Goal: Information Seeking & Learning: Learn about a topic

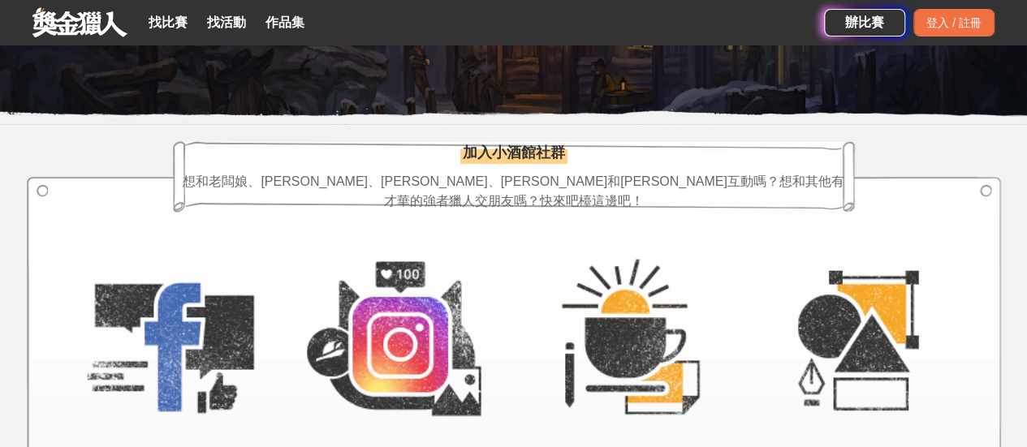
scroll to position [2516, 0]
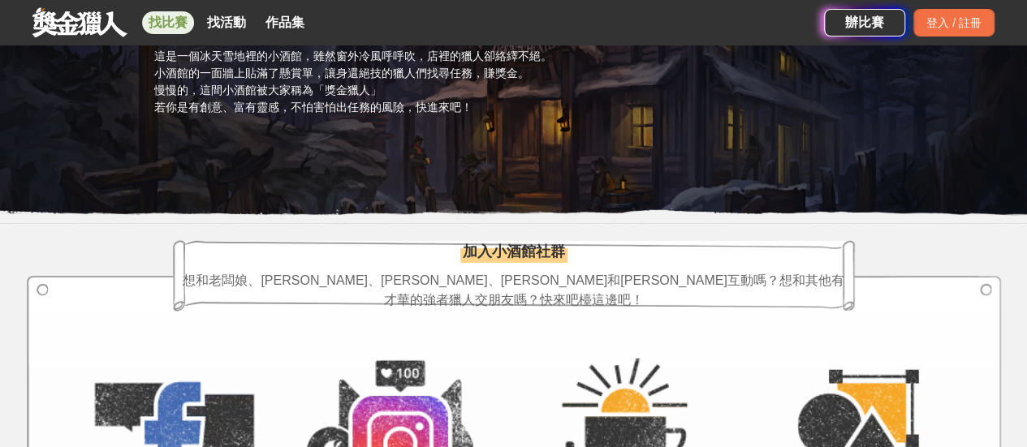
click at [166, 23] on link "找比賽" at bounding box center [168, 22] width 52 height 23
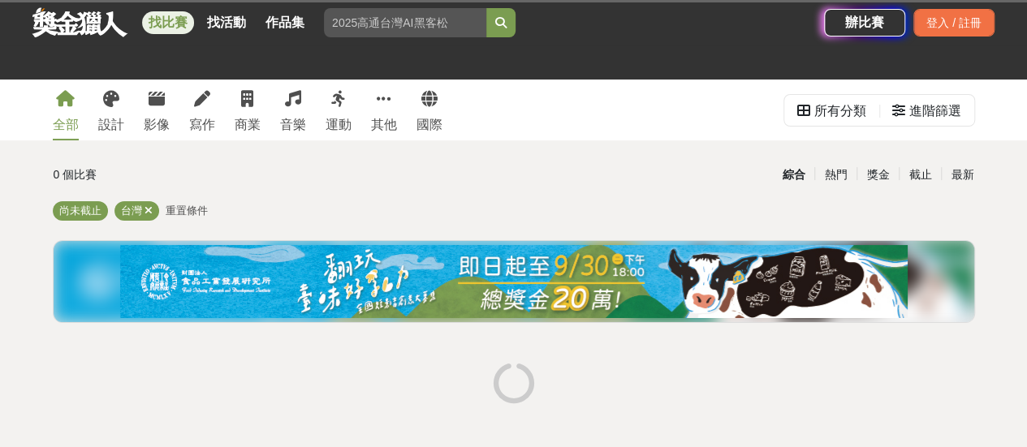
click at [364, 27] on input "search" at bounding box center [405, 22] width 162 height 29
type input "r"
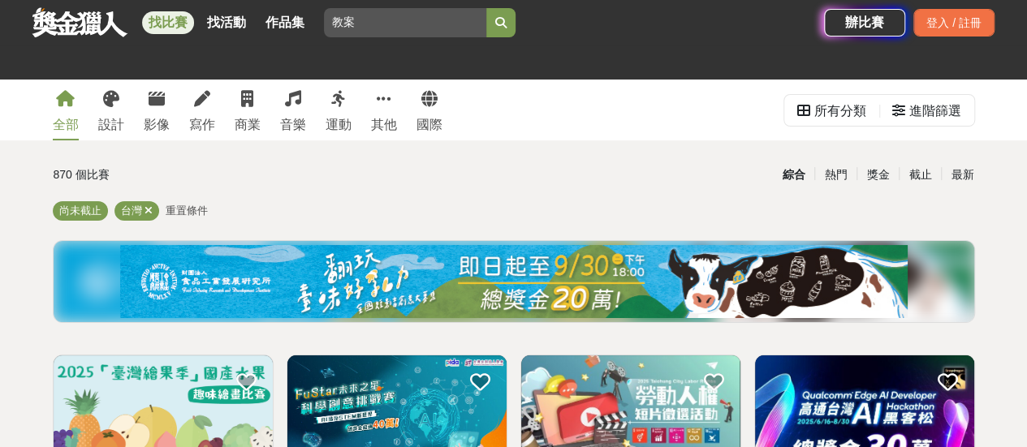
type input "教案"
click at [486, 8] on button "submit" at bounding box center [500, 22] width 29 height 29
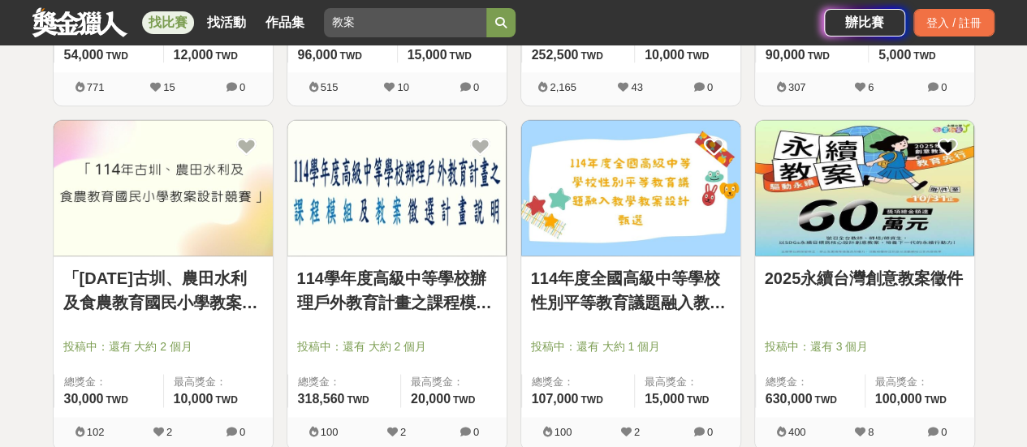
scroll to position [974, 0]
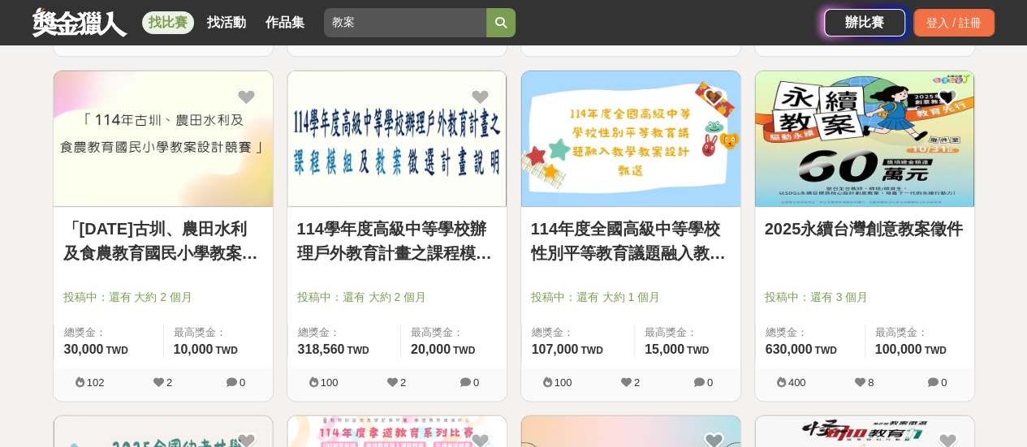
click at [854, 234] on link "2025永續台灣創意教案徵件" at bounding box center [864, 229] width 200 height 24
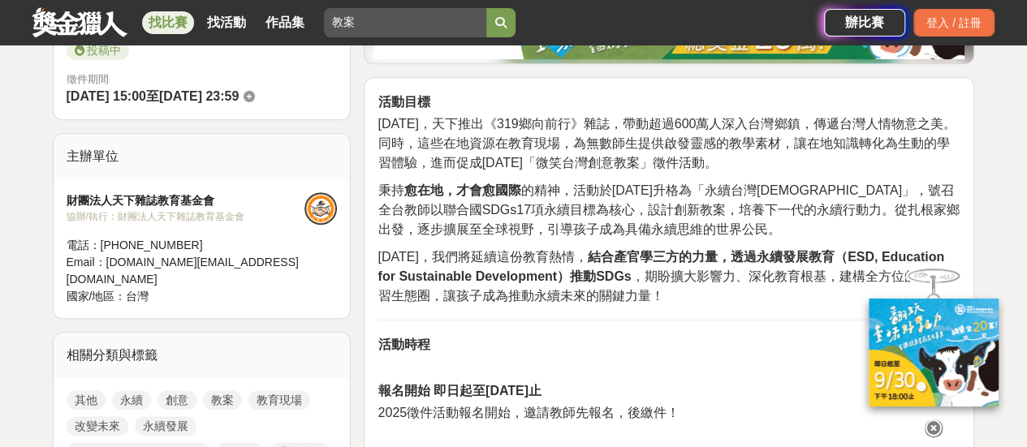
scroll to position [487, 0]
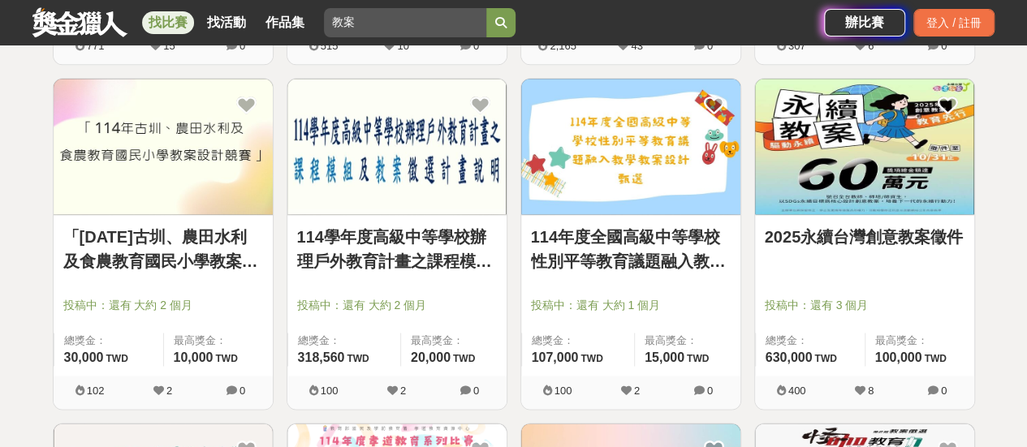
scroll to position [974, 0]
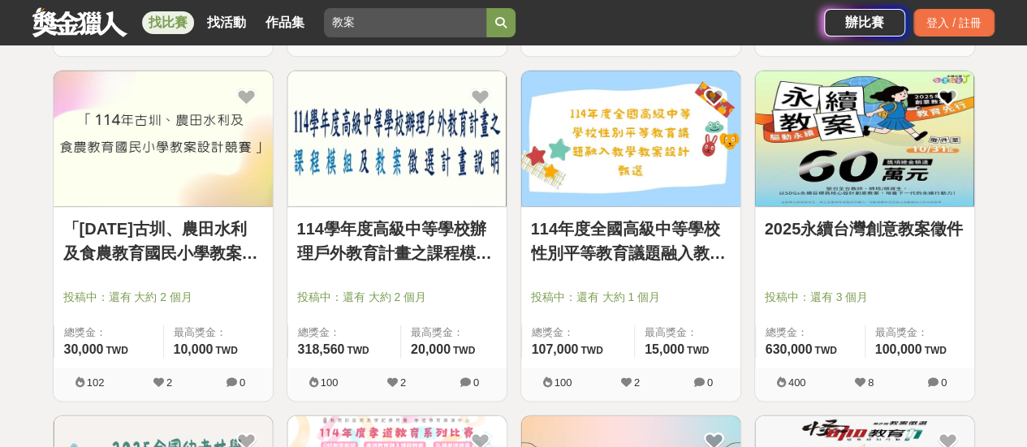
click at [660, 252] on link "114年度全國高級中等學校性別平等教育議題融入教學教案設計甄選" at bounding box center [631, 241] width 200 height 49
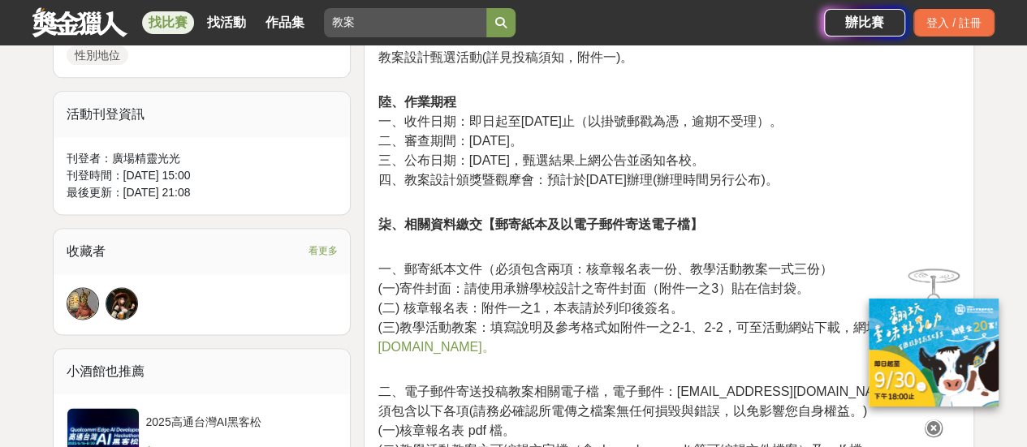
scroll to position [1136, 0]
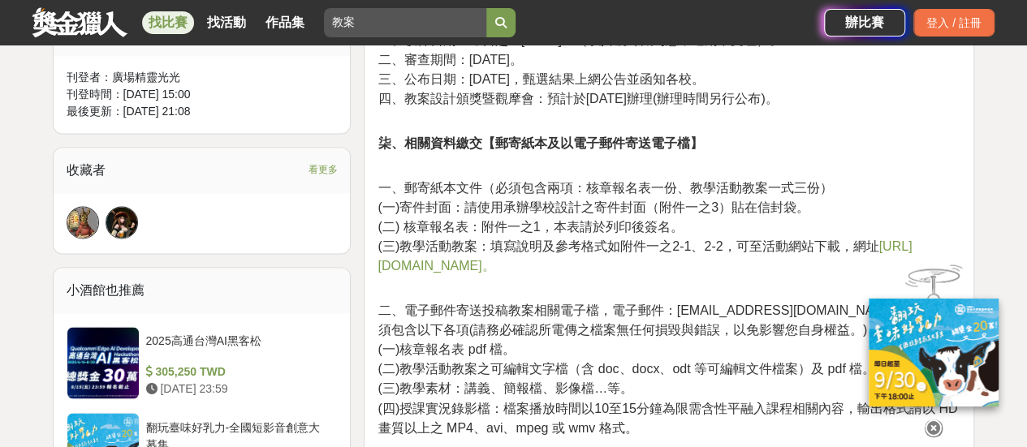
click at [537, 269] on span "[URL][DOMAIN_NAME]。" at bounding box center [644, 255] width 534 height 33
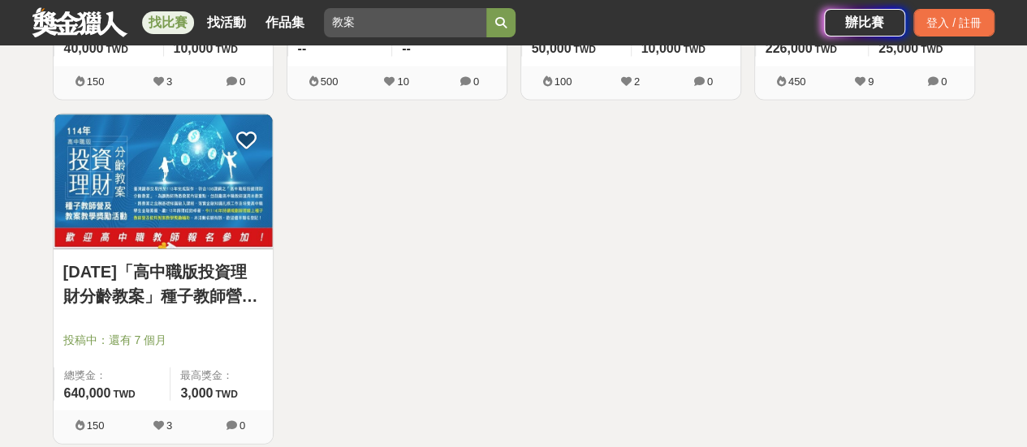
scroll to position [1623, 0]
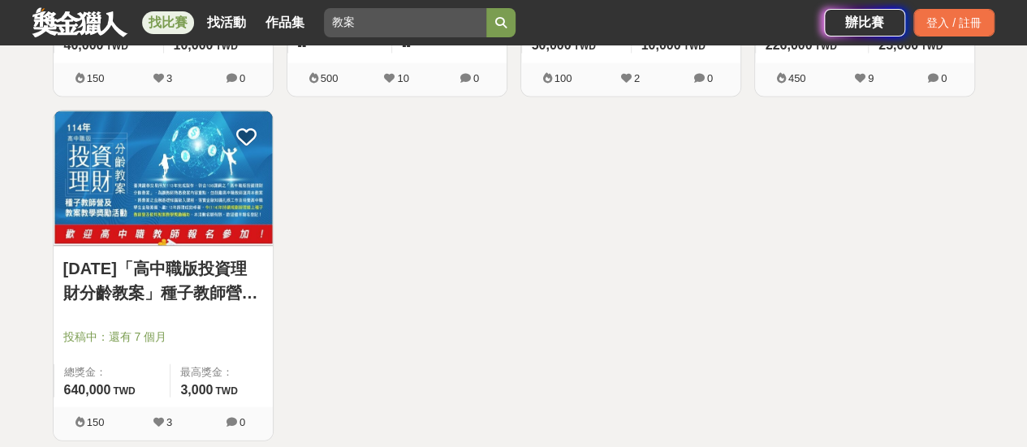
click at [204, 282] on link "[DATE]「高中職版投資理財分齡教案」種子教師營及教案教學獎勵活動辦法" at bounding box center [163, 280] width 200 height 49
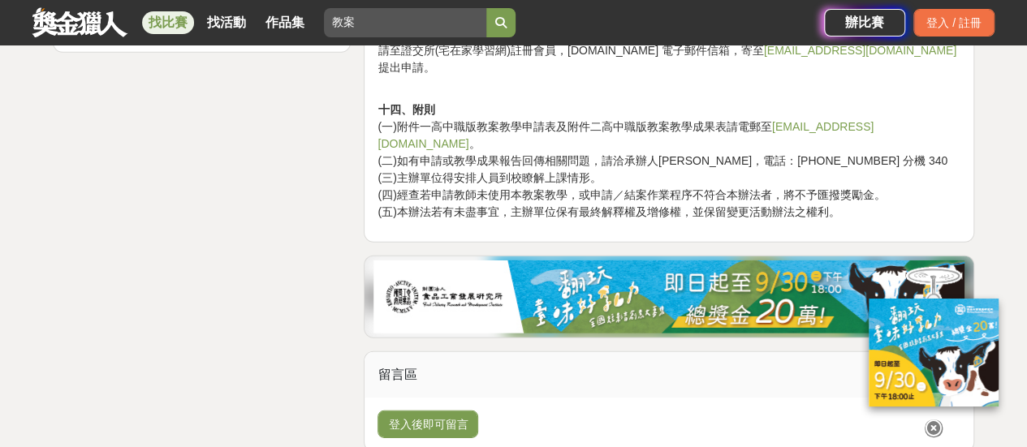
scroll to position [2272, 0]
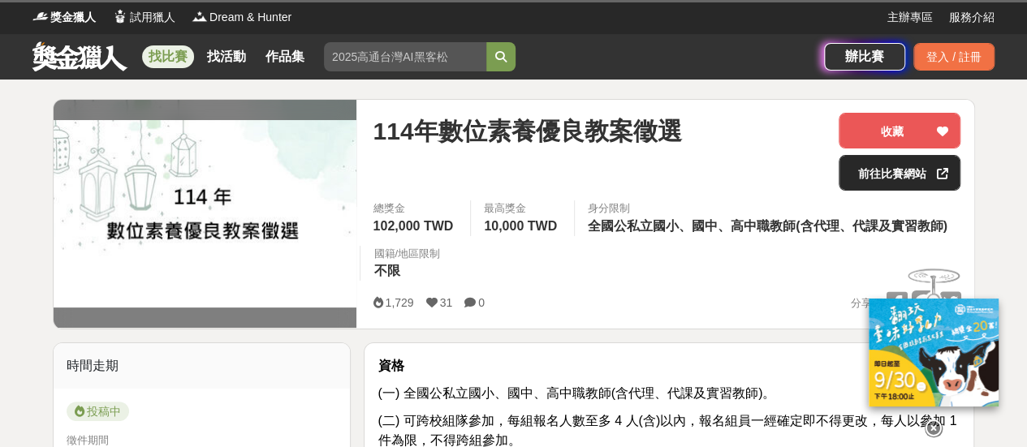
click at [901, 171] on link "前往比賽網站" at bounding box center [899, 173] width 122 height 36
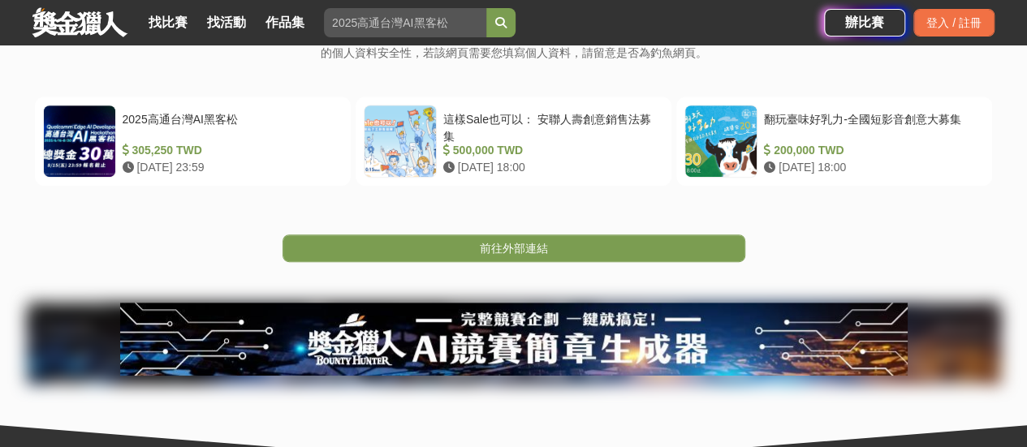
scroll to position [325, 0]
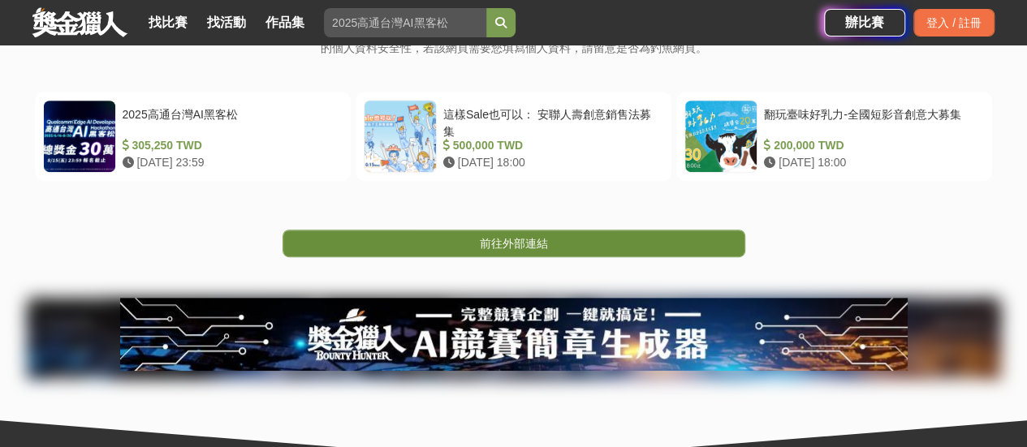
click at [532, 241] on span "前往外部連結" at bounding box center [514, 243] width 68 height 13
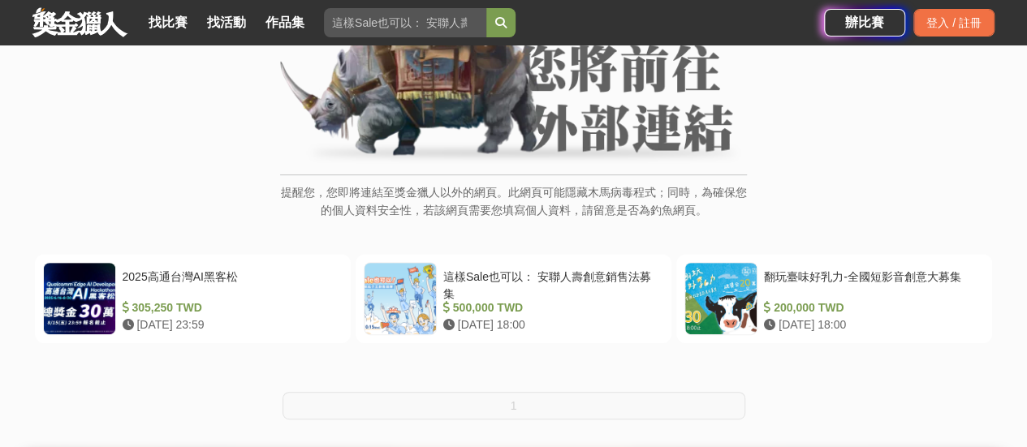
scroll to position [325, 0]
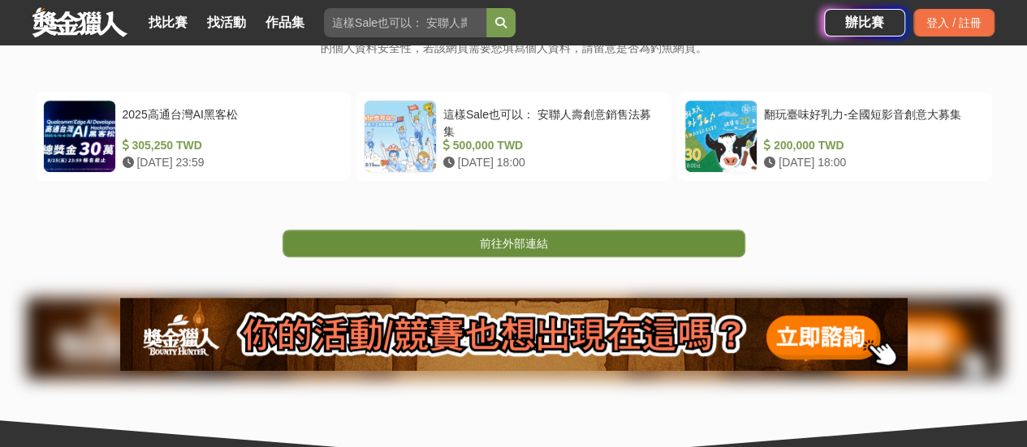
click at [521, 240] on span "前往外部連結" at bounding box center [514, 243] width 68 height 13
